Goal: Task Accomplishment & Management: Manage account settings

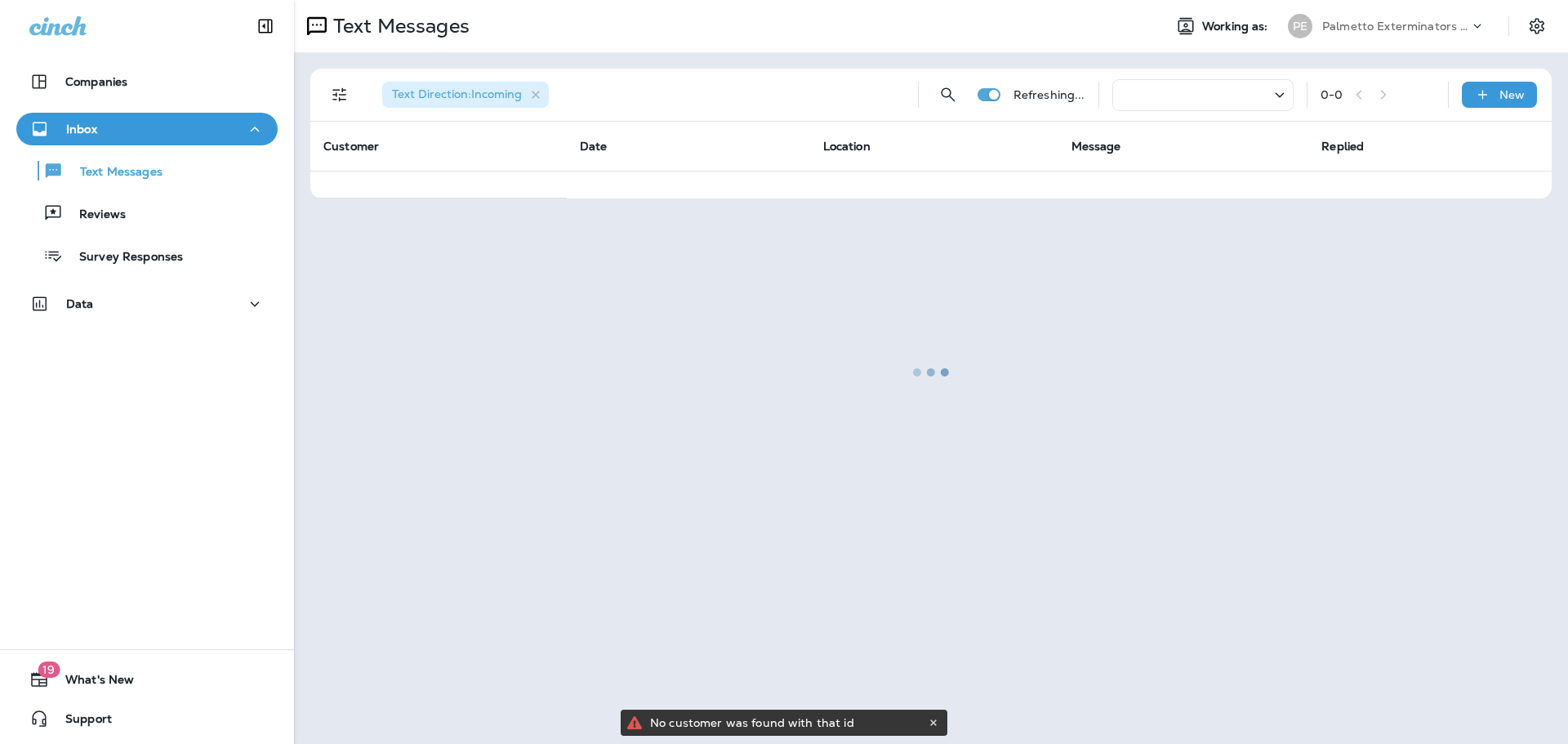
click at [1537, 29] on div at bounding box center [931, 372] width 1271 height 741
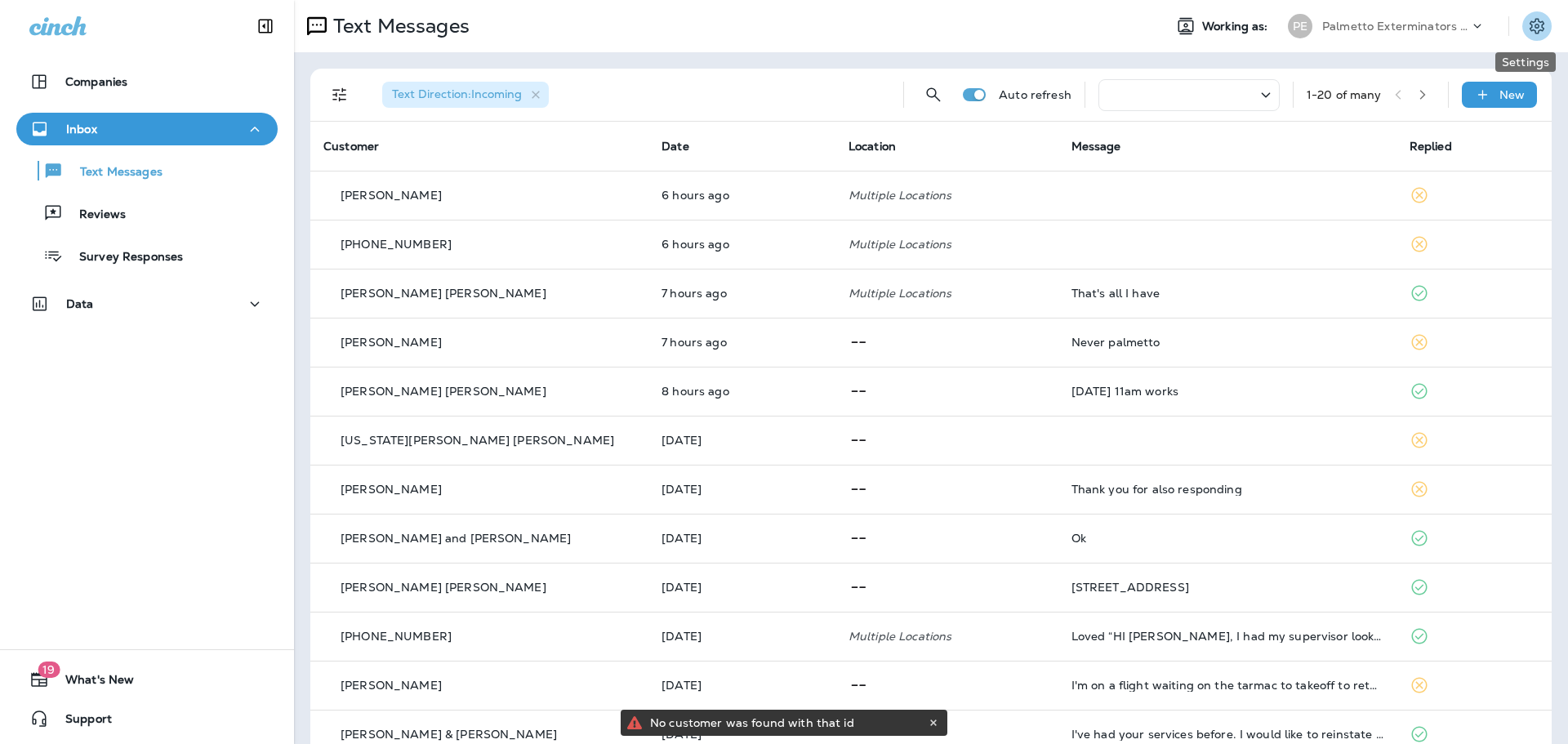
drag, startPoint x: 1528, startPoint y: 16, endPoint x: 1516, endPoint y: 39, distance: 25.9
click at [1527, 17] on icon "Settings" at bounding box center [1536, 26] width 20 height 20
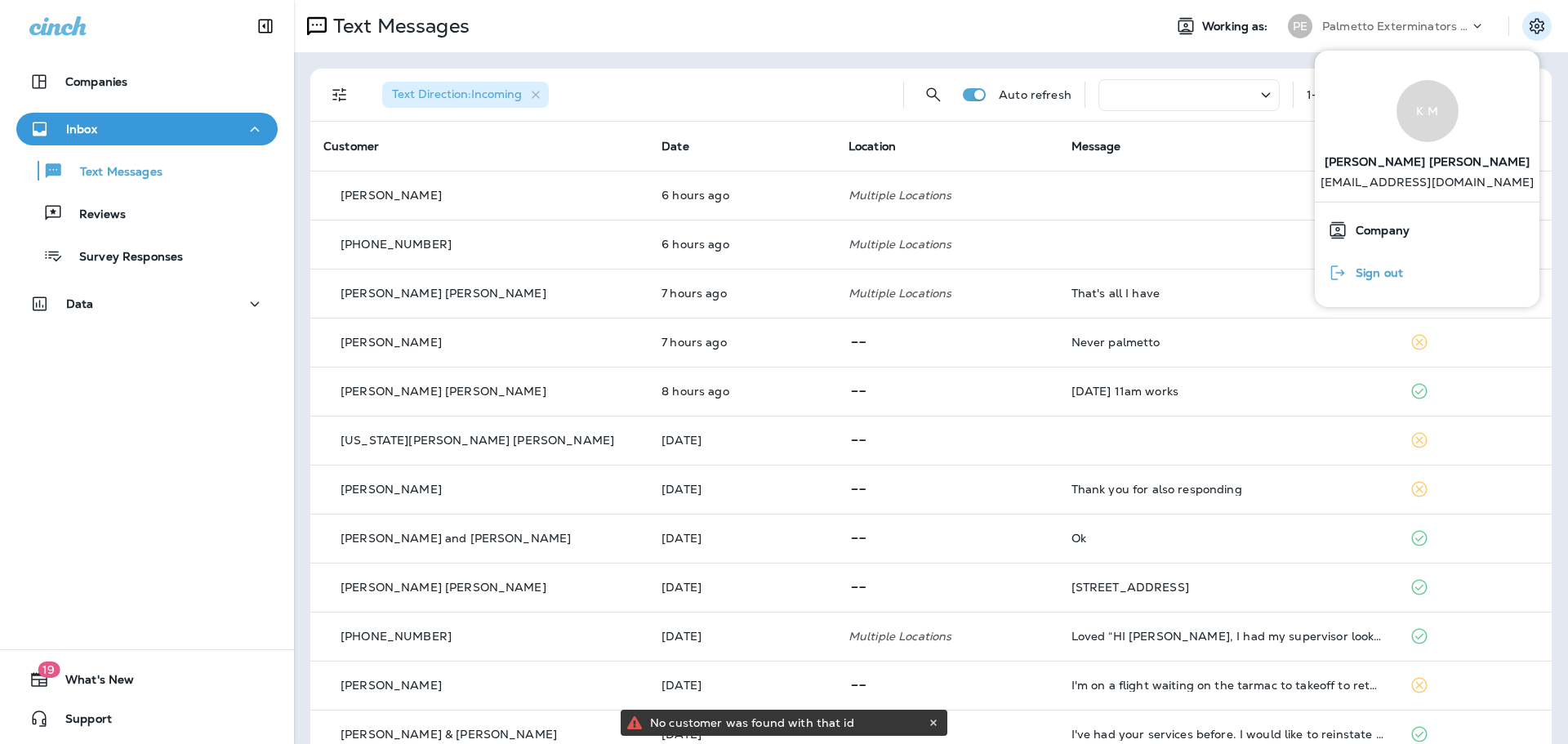
click at [1365, 275] on span "Sign out" at bounding box center [1375, 273] width 55 height 14
